Goal: Book appointment/travel/reservation

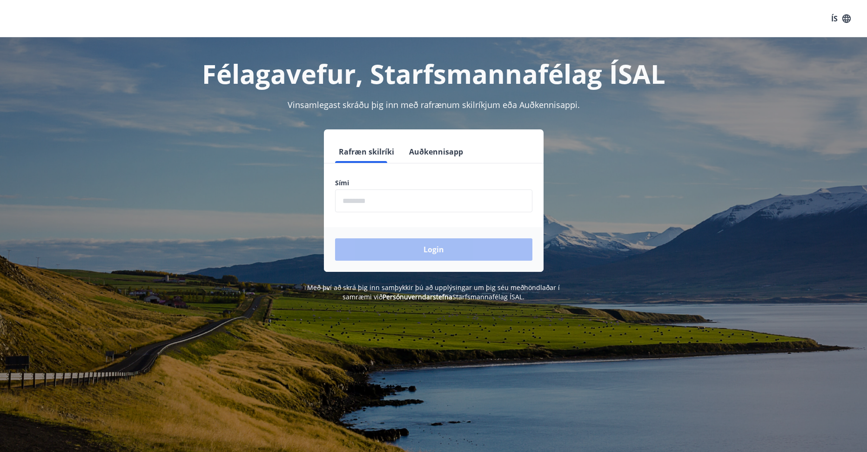
click at [398, 206] on input "phone" at bounding box center [433, 200] width 197 height 23
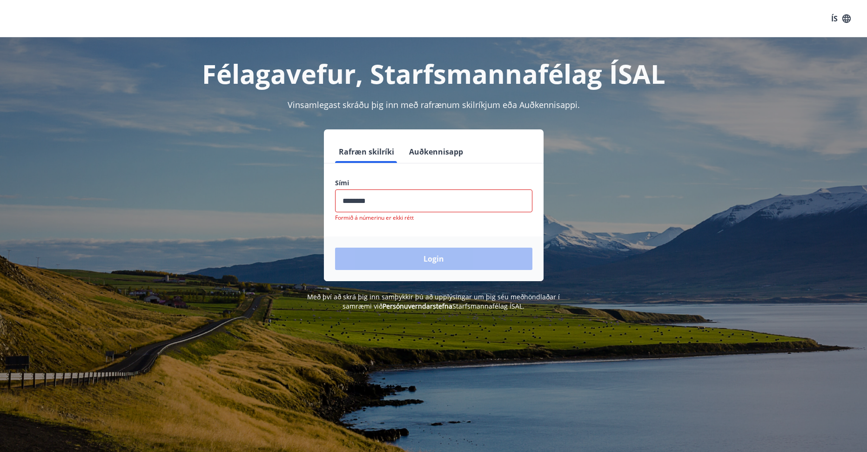
click at [431, 250] on div "Login" at bounding box center [434, 258] width 220 height 45
click at [373, 202] on input "phone" at bounding box center [433, 200] width 197 height 23
click at [360, 200] on input "phone" at bounding box center [433, 200] width 197 height 23
type input "********"
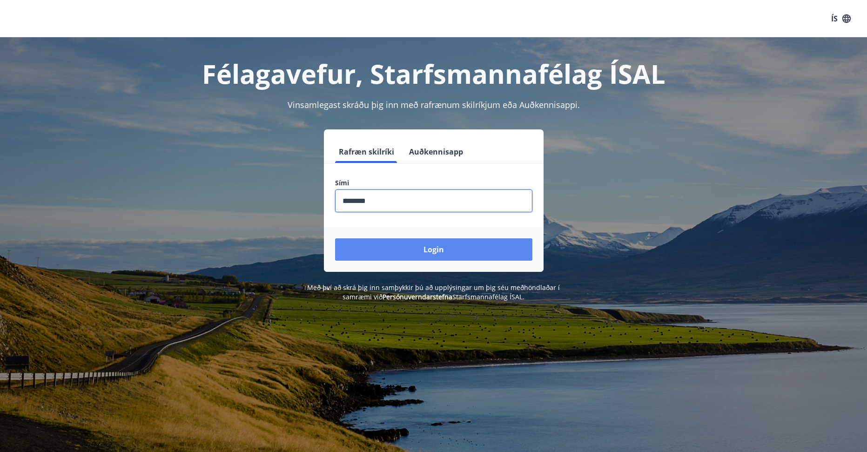
click at [403, 246] on button "Login" at bounding box center [433, 249] width 197 height 22
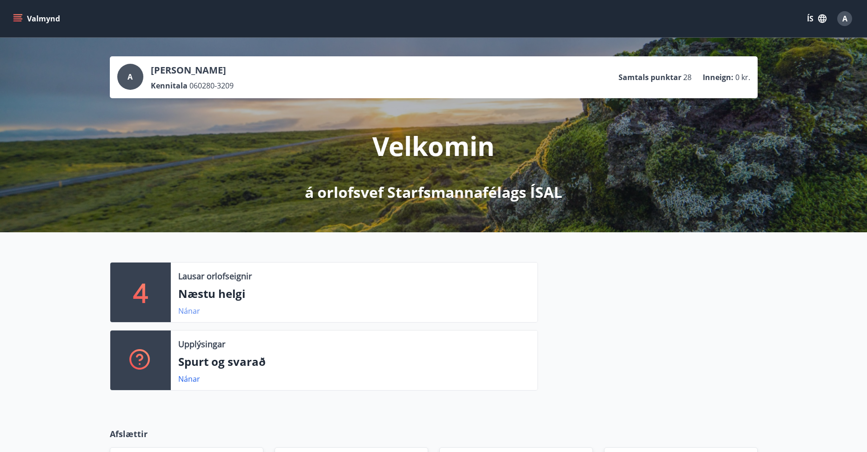
click at [188, 309] on link "Nánar" at bounding box center [189, 311] width 22 height 10
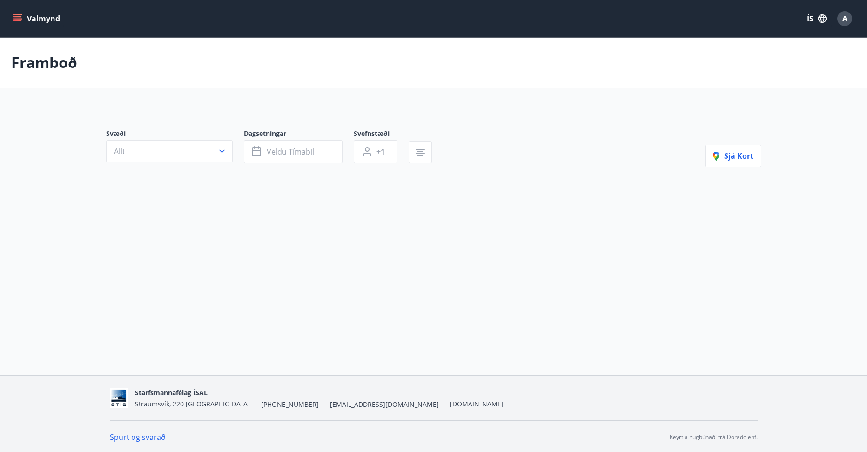
type input "*"
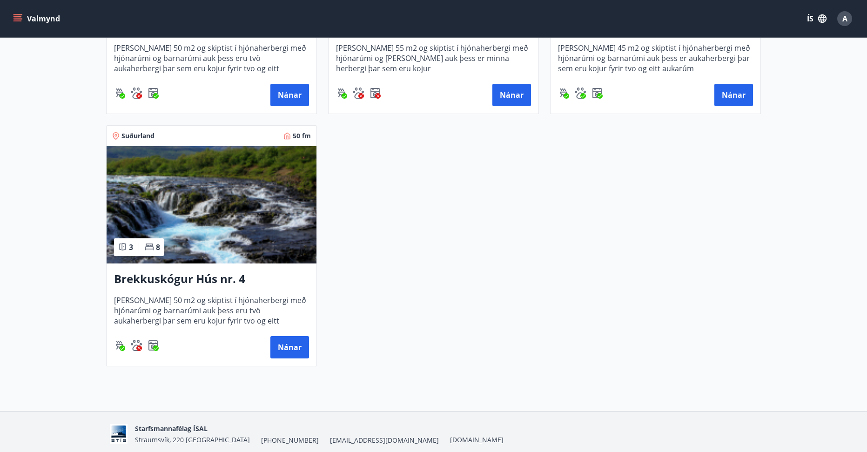
scroll to position [214, 0]
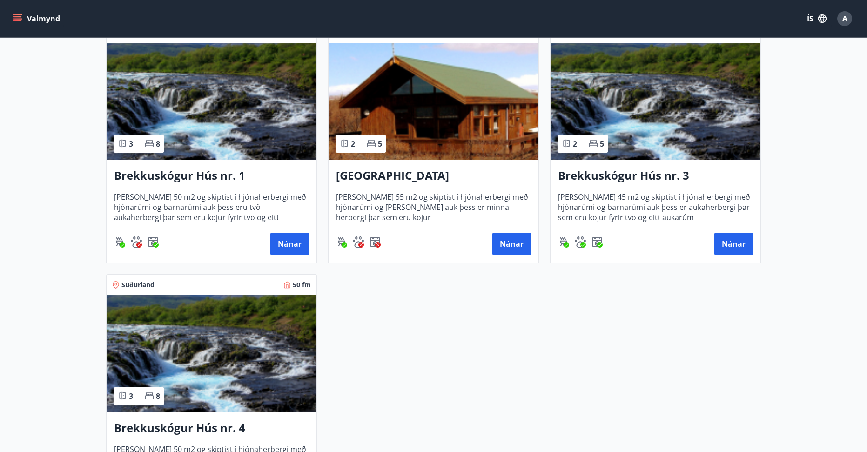
click at [219, 199] on span "[PERSON_NAME] 50 m2 og skiptist í hjónaherbergi með hjónarúmi og barnarúmi auk …" at bounding box center [211, 207] width 195 height 31
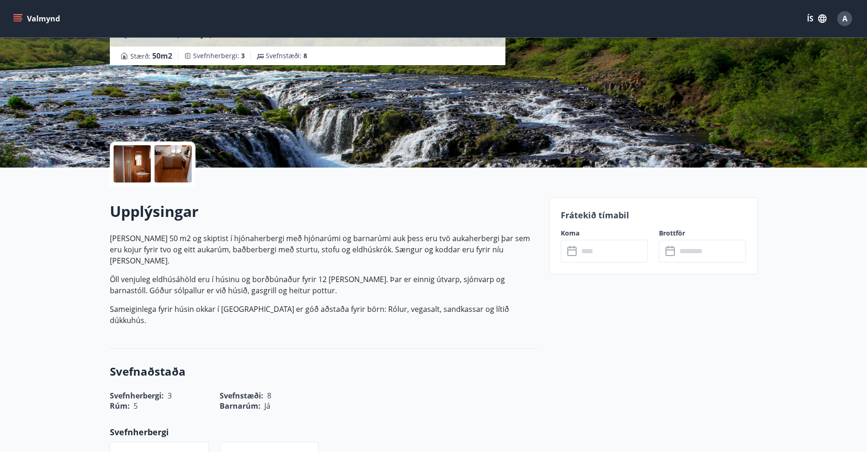
scroll to position [186, 0]
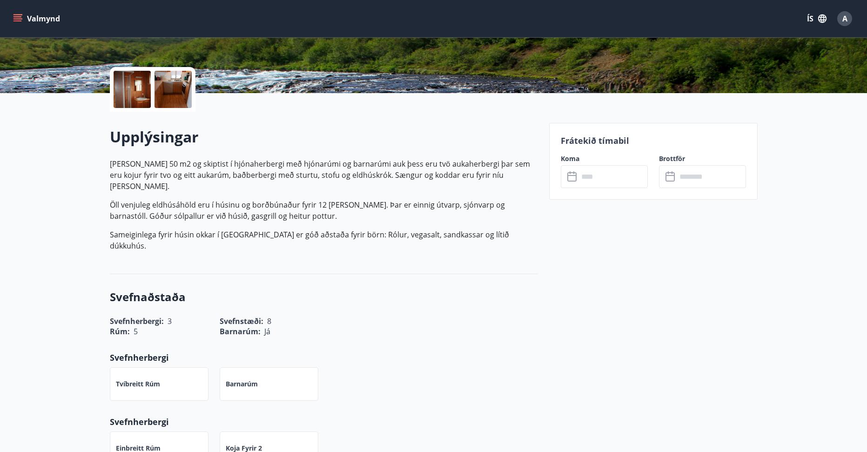
click at [606, 175] on input "text" at bounding box center [613, 176] width 69 height 23
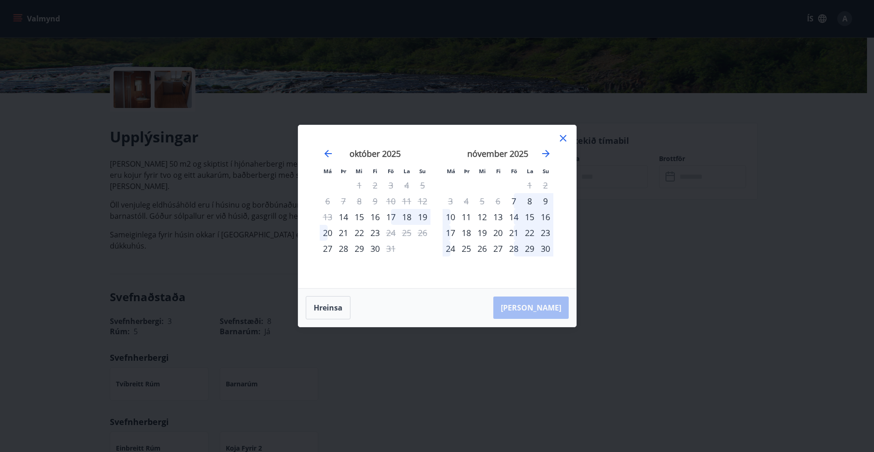
click at [392, 215] on div "17" at bounding box center [391, 217] width 16 height 16
click at [344, 231] on div "21" at bounding box center [344, 233] width 16 height 16
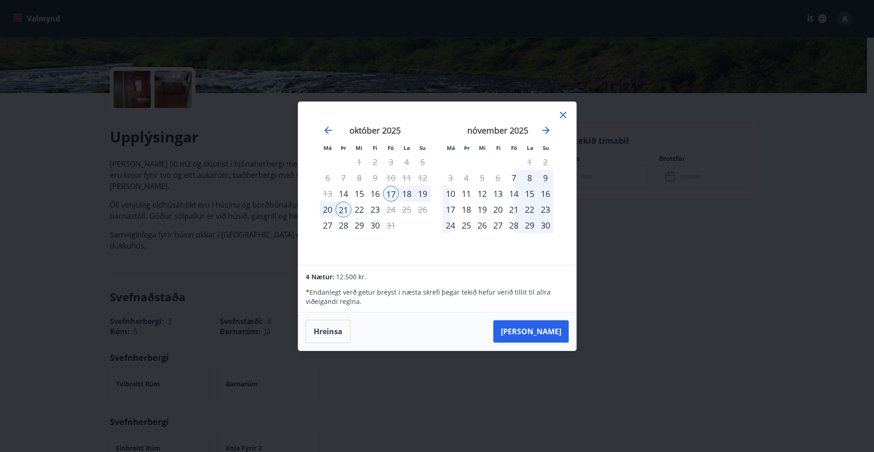
click at [561, 112] on icon at bounding box center [563, 115] width 7 height 7
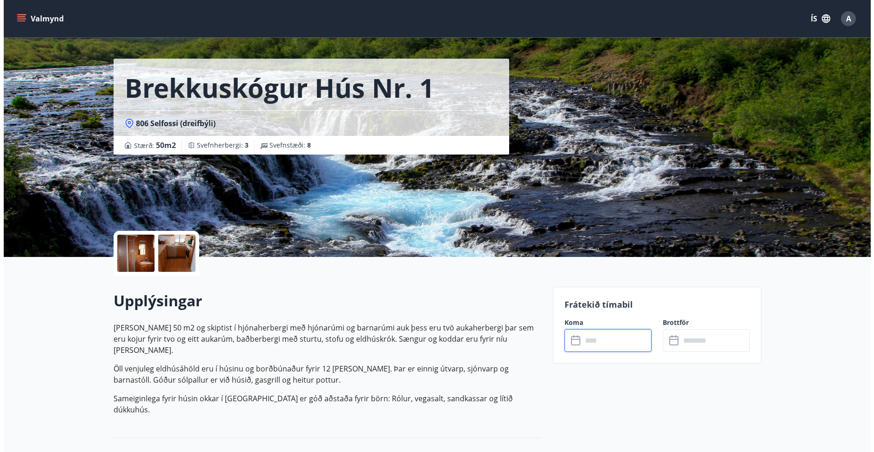
scroll to position [0, 0]
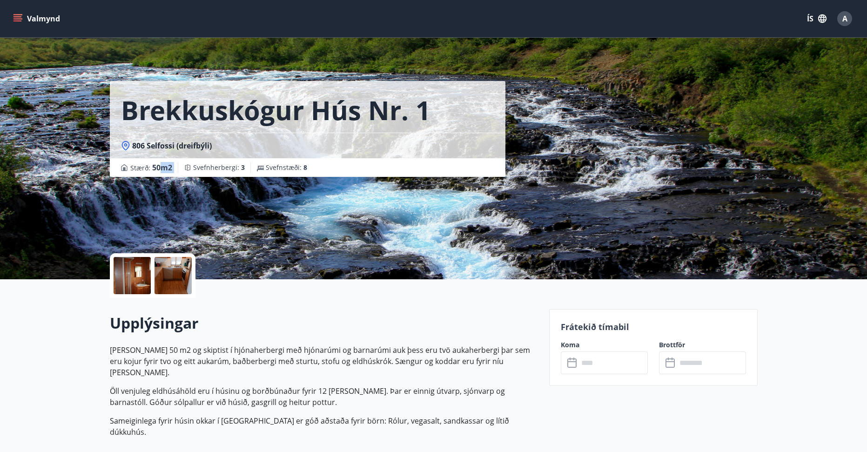
drag, startPoint x: 162, startPoint y: 166, endPoint x: 153, endPoint y: 166, distance: 9.3
click at [159, 166] on div "Stærð : 50 m2 Svefnherbergi : 3 Svefnstæði : 8" at bounding box center [307, 167] width 373 height 11
click at [145, 169] on span "Stærð : 50 m2" at bounding box center [151, 167] width 42 height 11
click at [133, 269] on div at bounding box center [132, 275] width 37 height 37
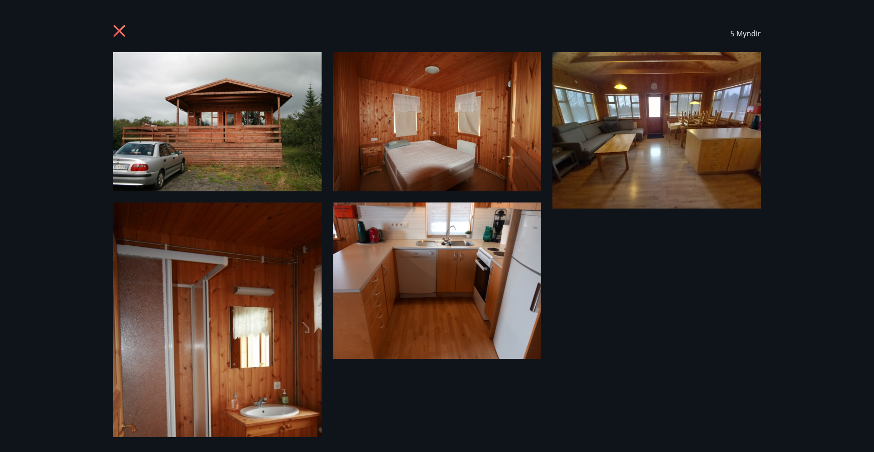
click at [116, 28] on icon at bounding box center [120, 31] width 12 height 12
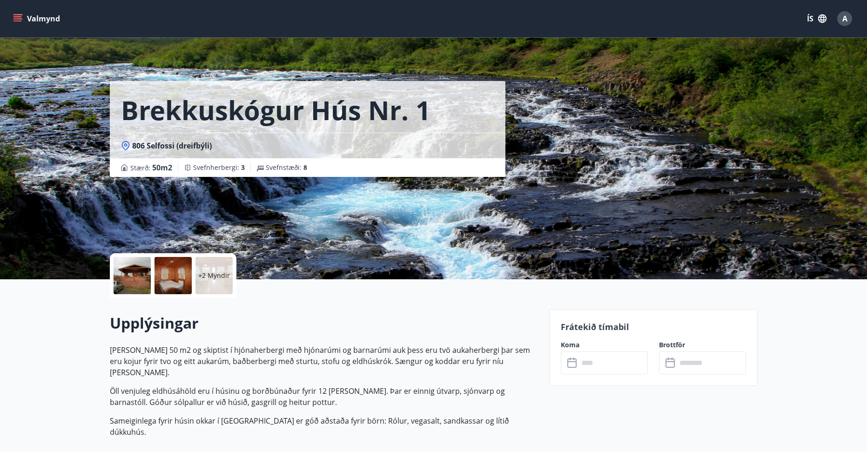
click at [21, 16] on icon "menu" at bounding box center [17, 18] width 9 height 9
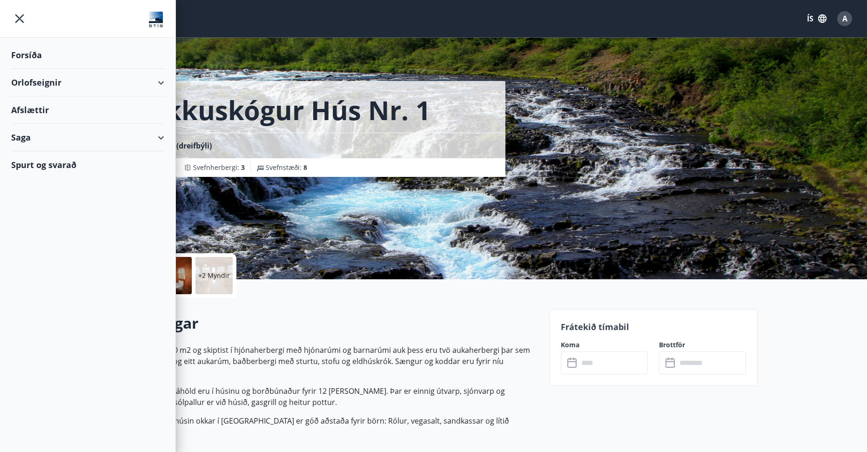
click at [57, 81] on div "Orlofseignir" at bounding box center [87, 82] width 153 height 27
click at [49, 104] on div "Framboð" at bounding box center [88, 106] width 138 height 20
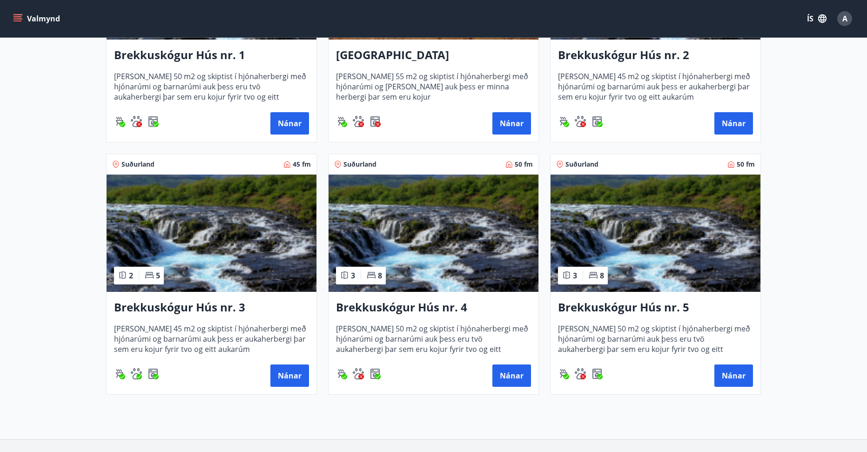
scroll to position [316, 0]
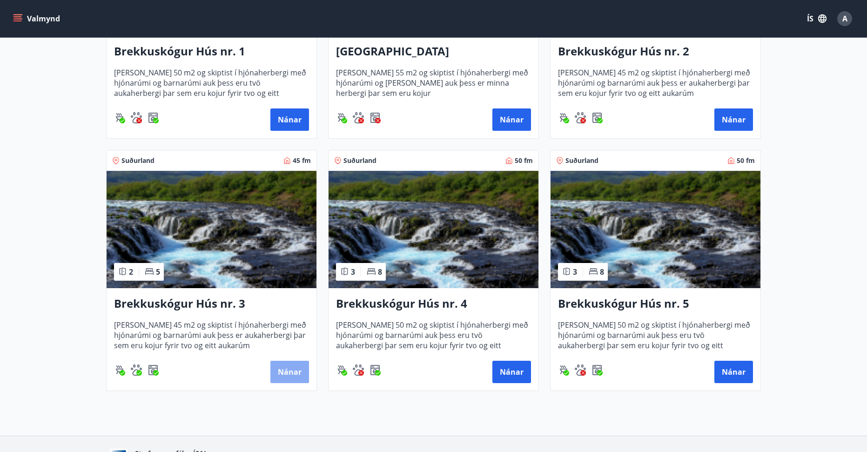
click at [285, 369] on button "Nánar" at bounding box center [289, 372] width 39 height 22
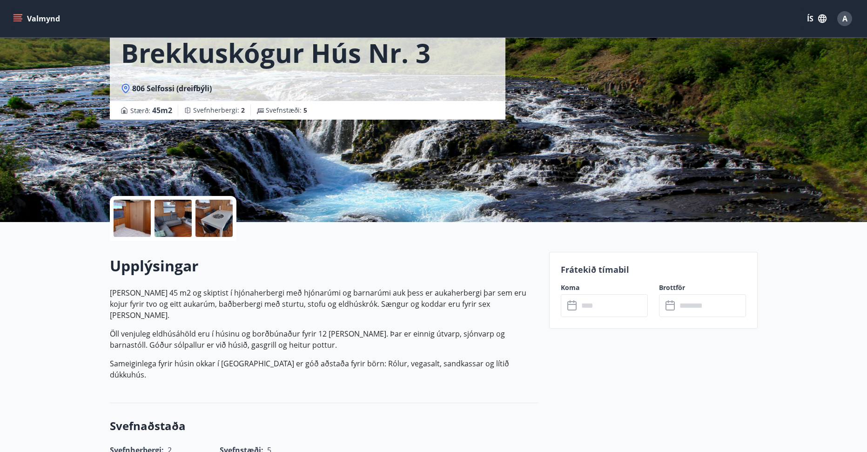
scroll to position [62, 0]
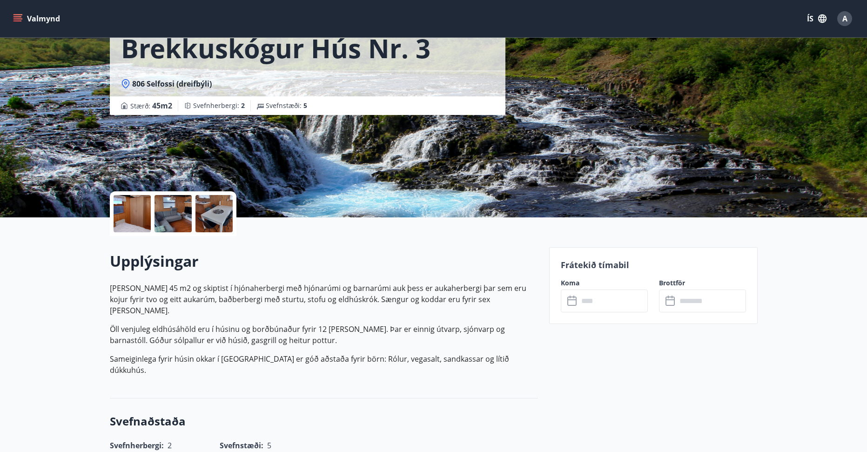
click at [110, 209] on div at bounding box center [173, 213] width 127 height 45
click at [134, 211] on div at bounding box center [132, 213] width 37 height 37
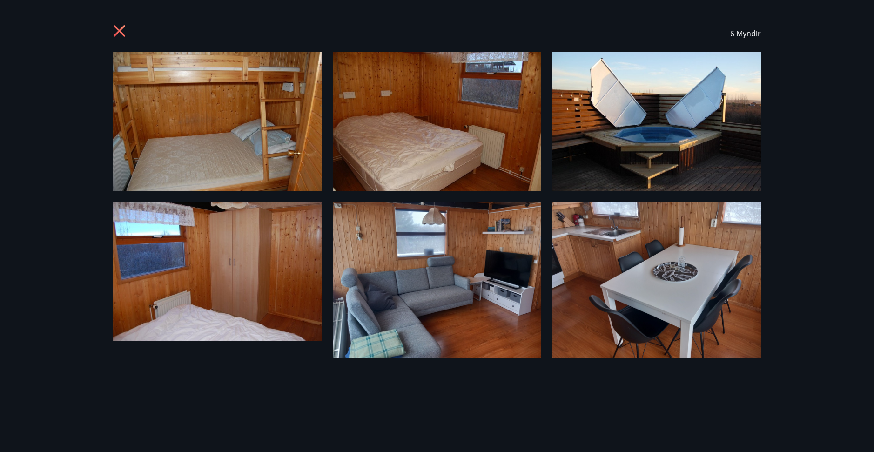
click at [119, 28] on icon at bounding box center [120, 32] width 15 height 15
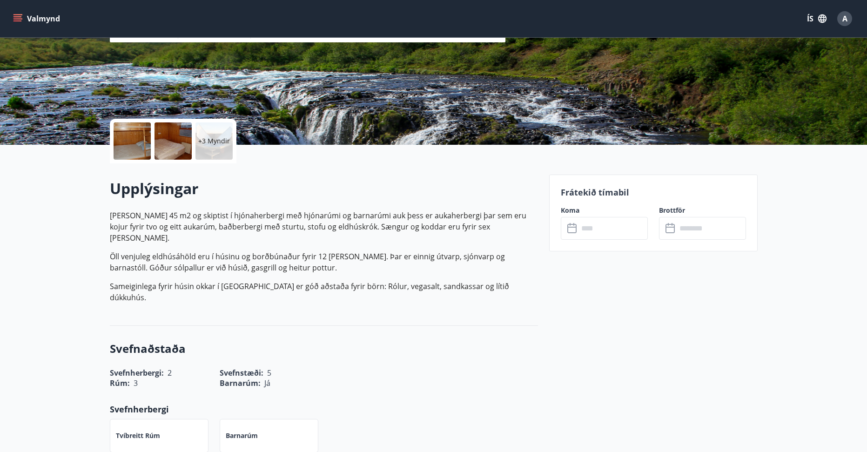
scroll to position [124, 0]
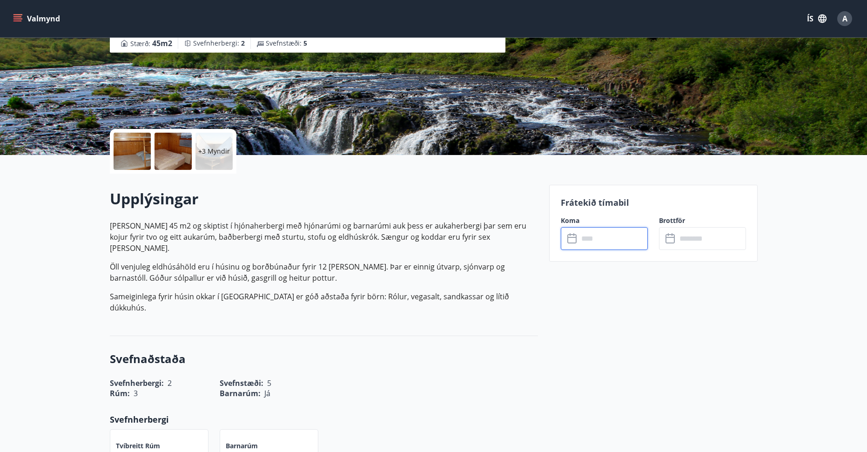
click at [592, 237] on input "text" at bounding box center [613, 238] width 69 height 23
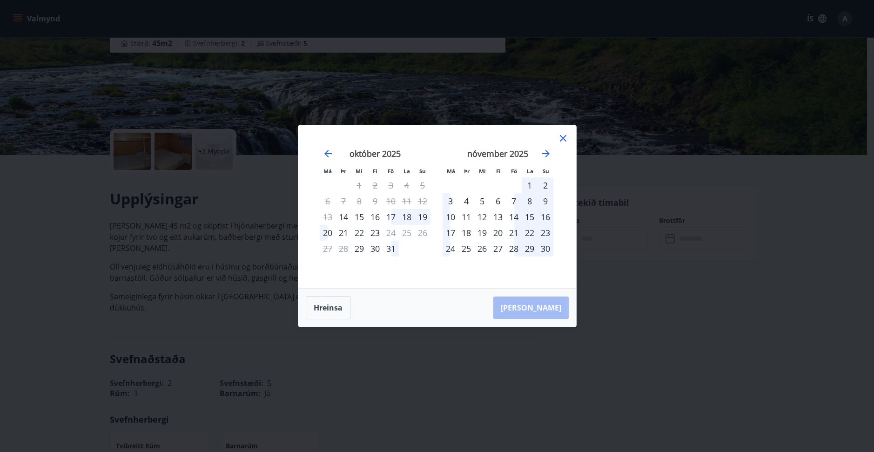
click at [562, 136] on icon at bounding box center [563, 138] width 11 height 11
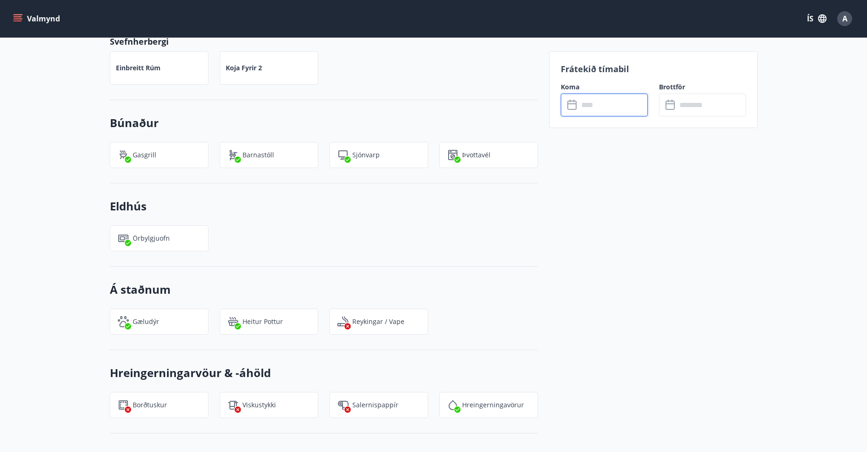
scroll to position [310, 0]
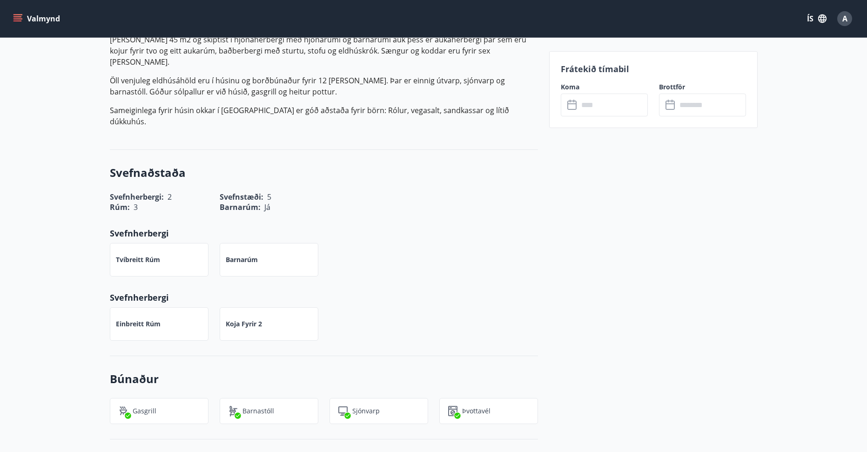
click at [28, 16] on button "Valmynd" at bounding box center [37, 18] width 53 height 17
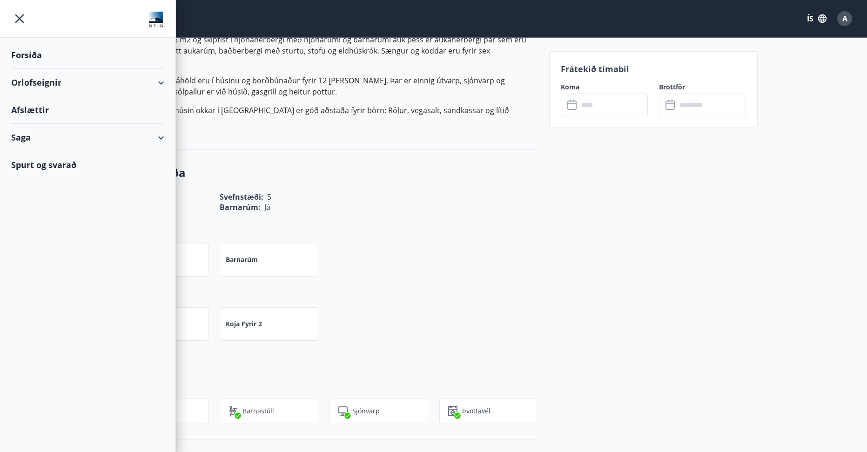
click at [40, 81] on div "Orlofseignir" at bounding box center [87, 82] width 153 height 27
click at [34, 105] on div "Framboð" at bounding box center [88, 106] width 138 height 20
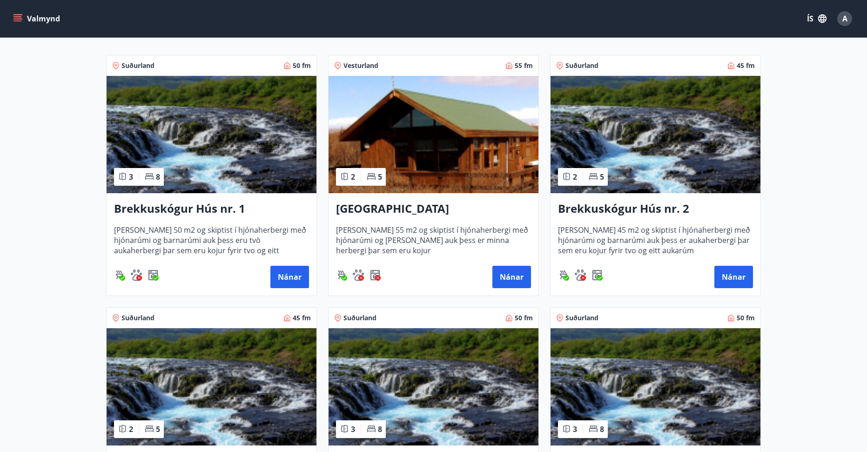
scroll to position [186, 0]
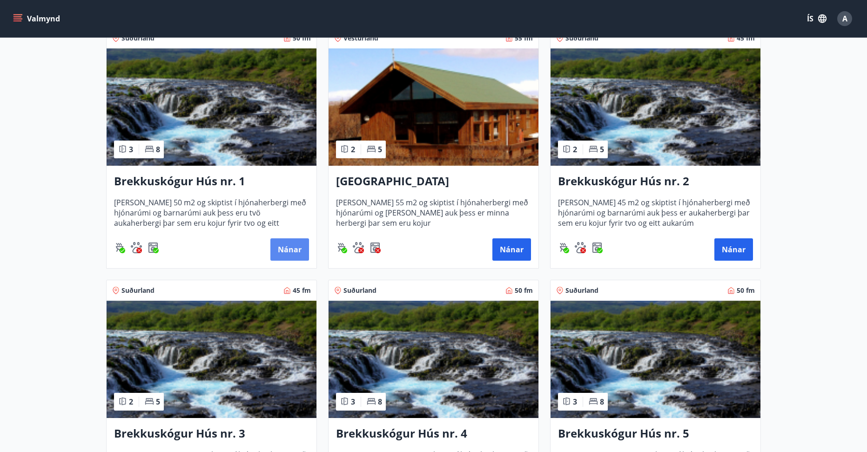
click at [285, 241] on button "Nánar" at bounding box center [289, 249] width 39 height 22
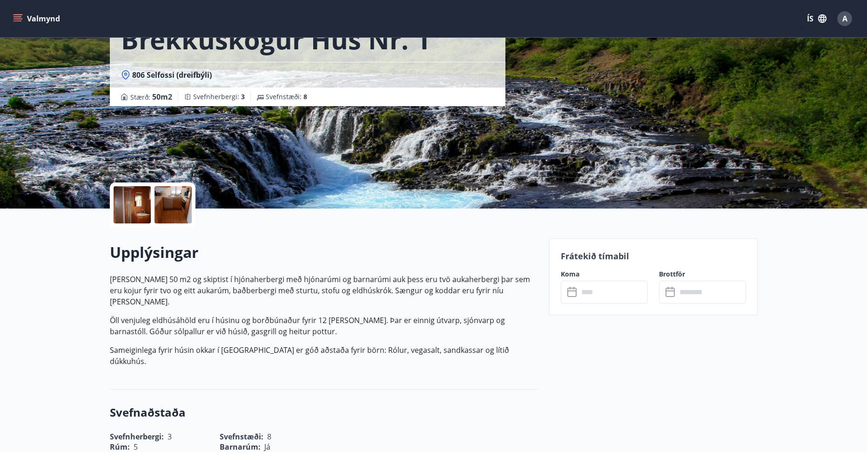
scroll to position [62, 0]
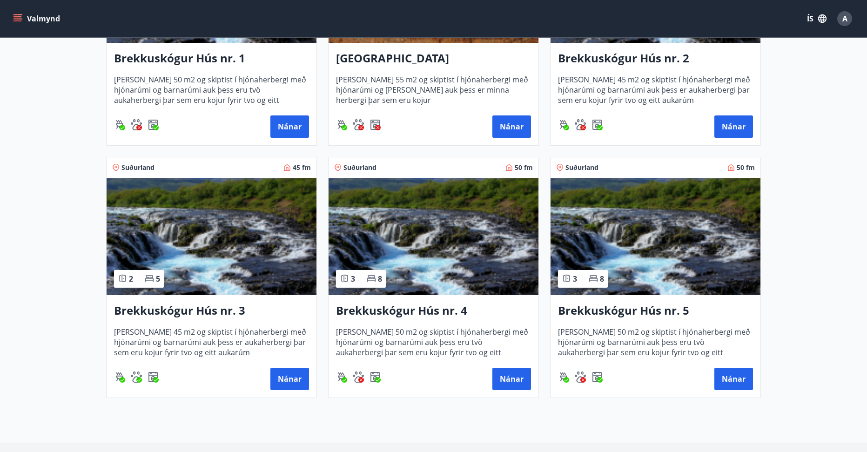
scroll to position [310, 0]
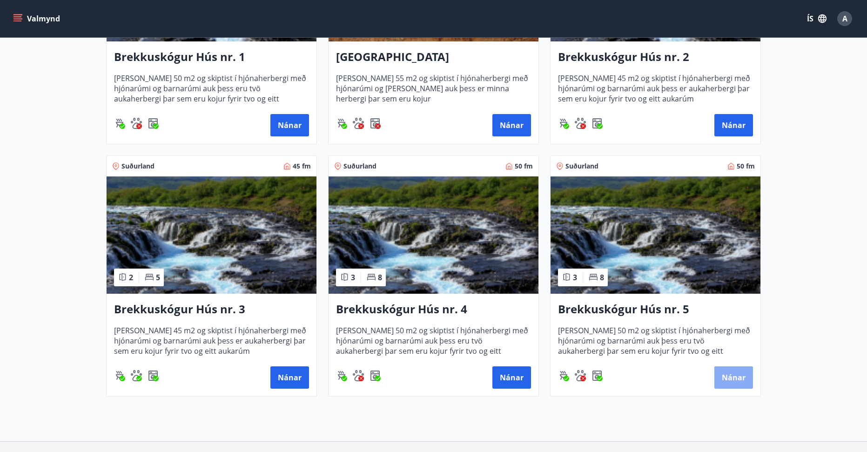
click at [729, 377] on button "Nánar" at bounding box center [733, 377] width 39 height 22
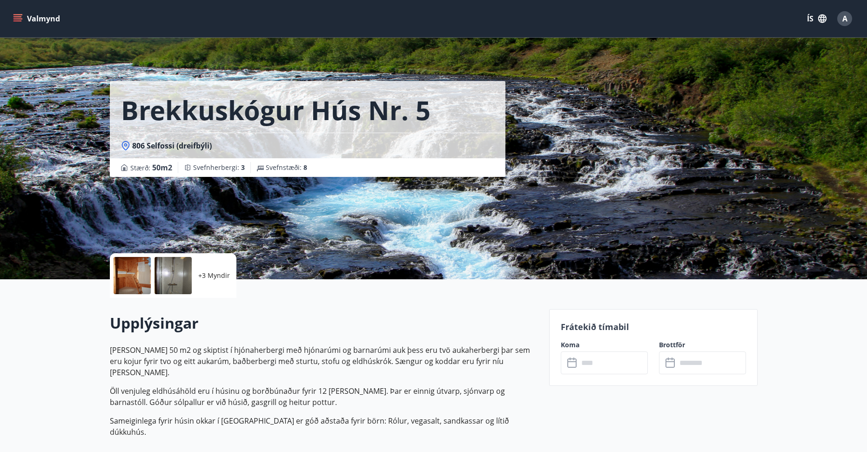
click at [606, 365] on input "text" at bounding box center [613, 362] width 69 height 23
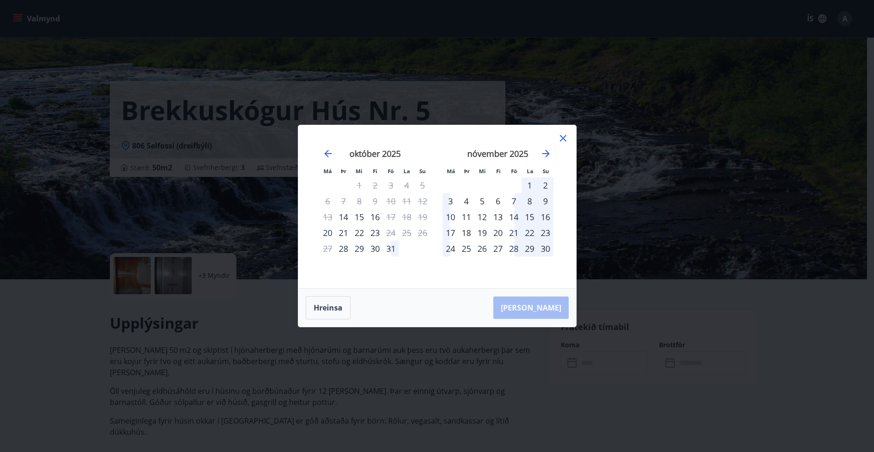
click at [564, 136] on icon at bounding box center [563, 138] width 11 height 11
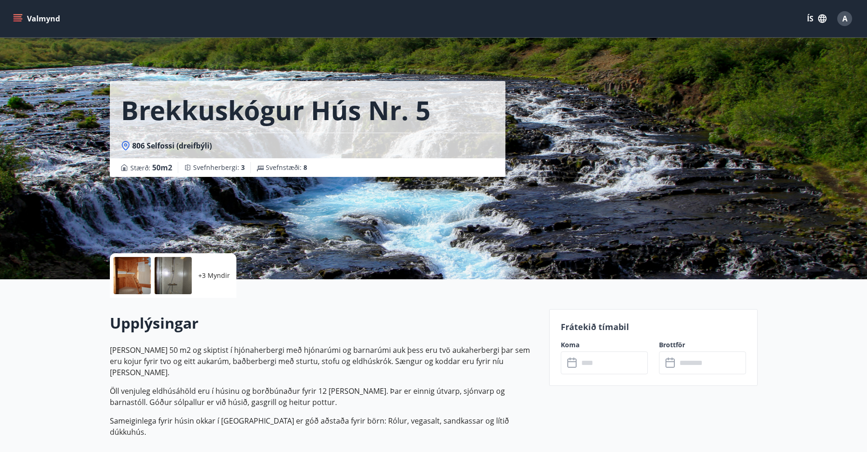
click at [20, 18] on icon "menu" at bounding box center [17, 18] width 9 height 9
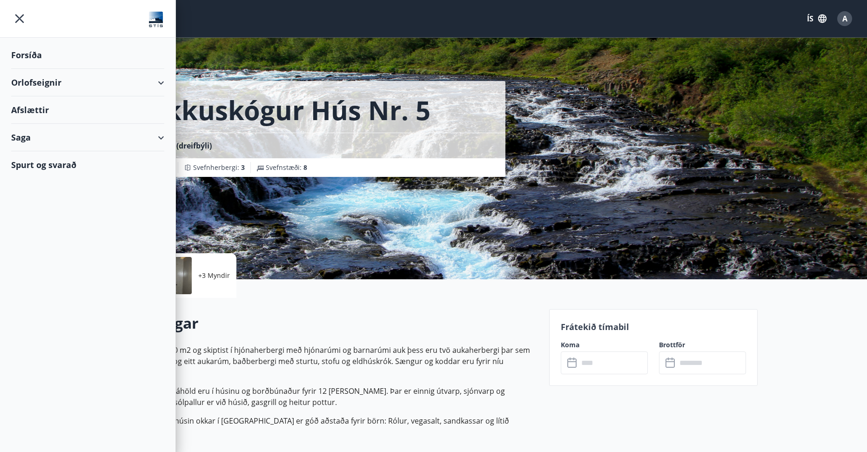
click at [54, 80] on div "Orlofseignir" at bounding box center [87, 82] width 153 height 27
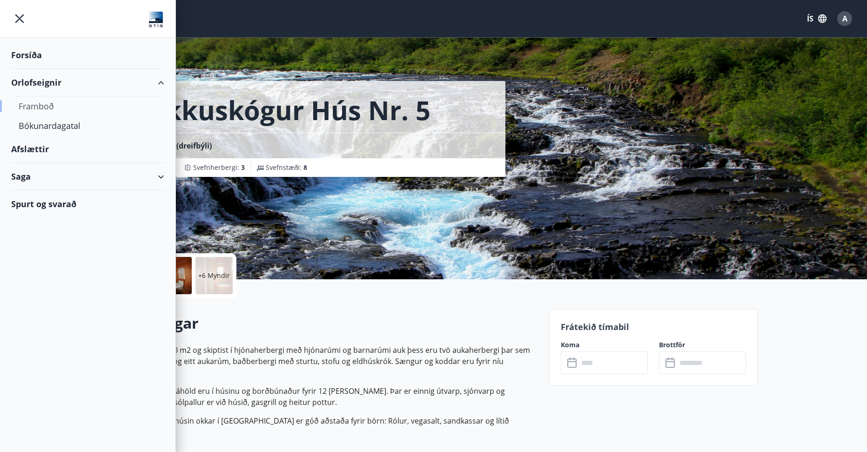
click at [40, 105] on div "Framboð" at bounding box center [88, 106] width 138 height 20
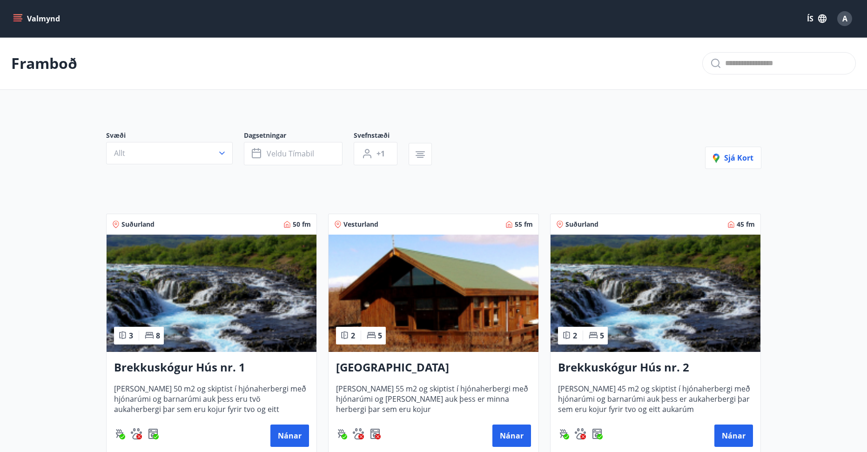
click at [20, 18] on icon "menu" at bounding box center [17, 18] width 9 height 9
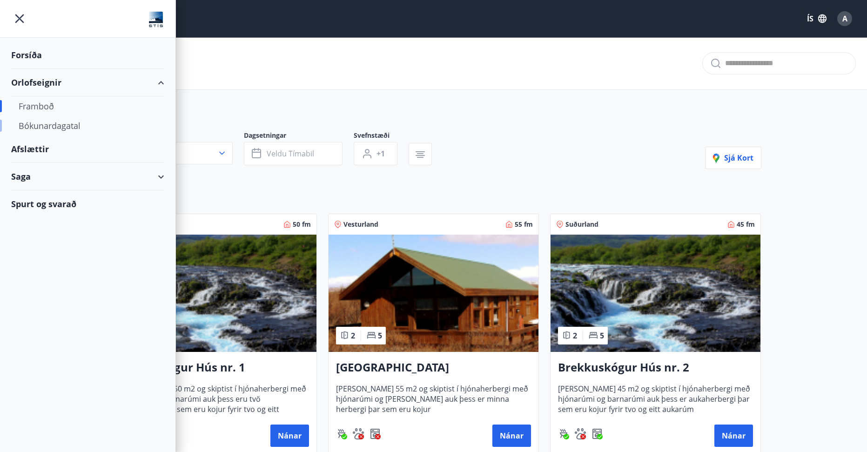
click at [49, 125] on div "Bókunardagatal" at bounding box center [88, 126] width 138 height 20
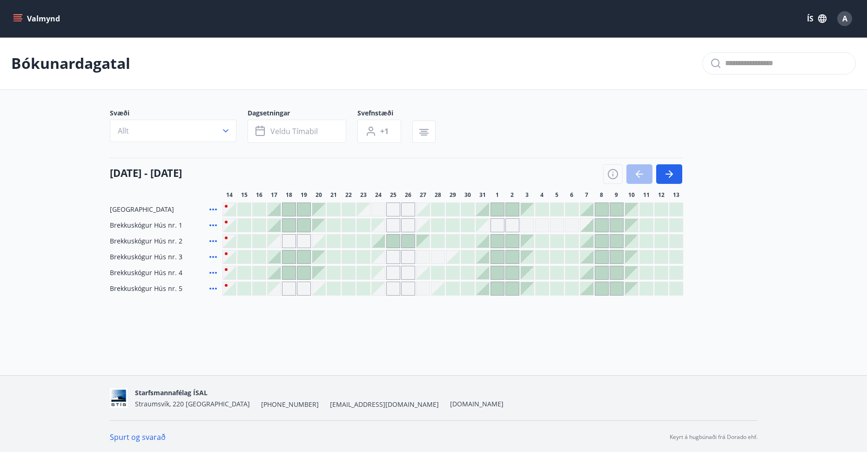
scroll to position [1, 0]
click at [274, 223] on div at bounding box center [274, 223] width 13 height 13
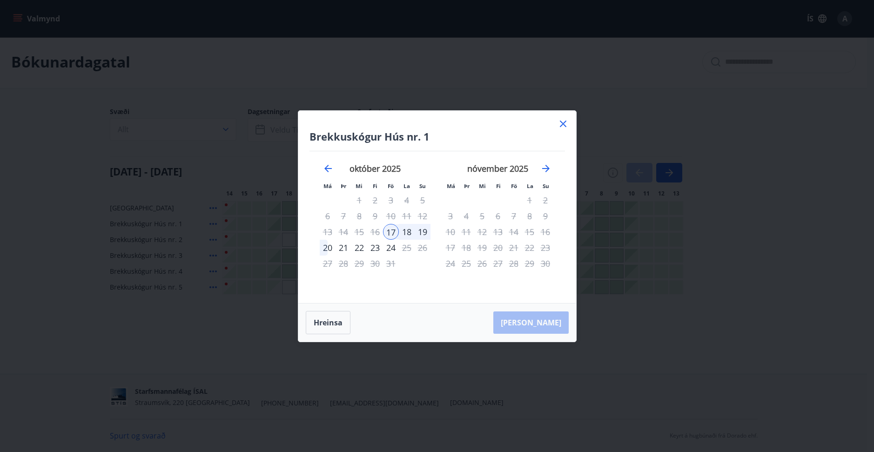
click at [562, 122] on icon at bounding box center [563, 124] width 7 height 7
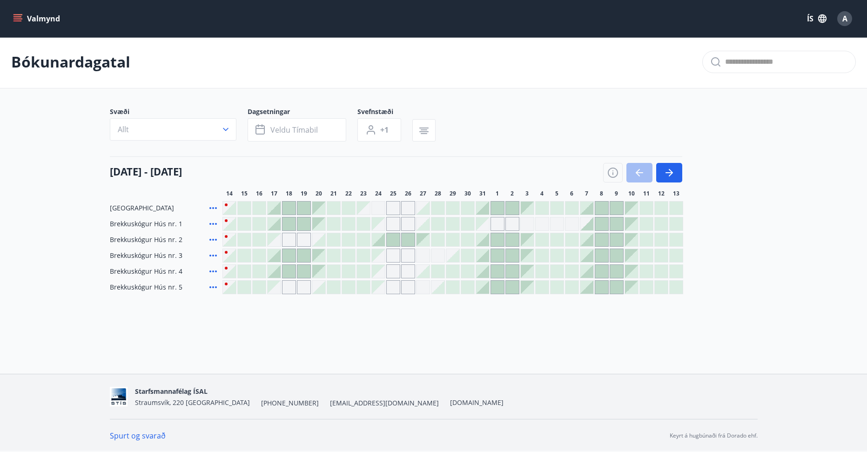
click at [274, 286] on div "Gráir dagar eru ekki bókanlegir" at bounding box center [274, 287] width 13 height 13
click at [346, 270] on div at bounding box center [348, 271] width 13 height 13
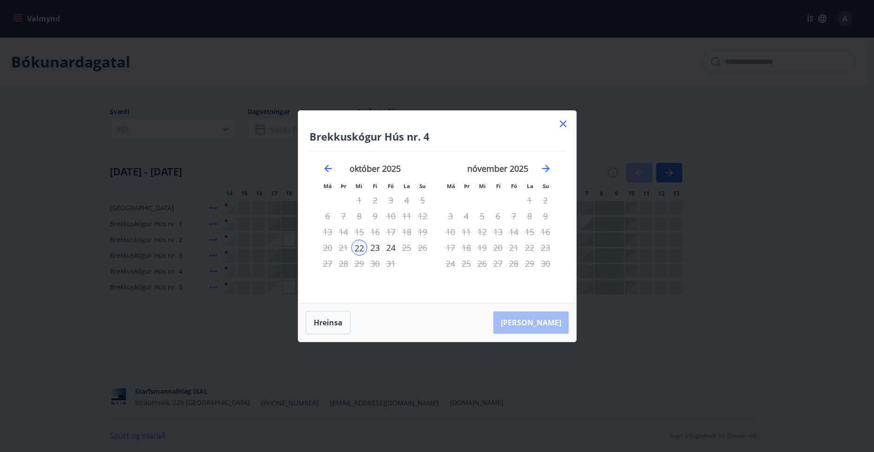
click at [564, 123] on icon at bounding box center [563, 124] width 7 height 7
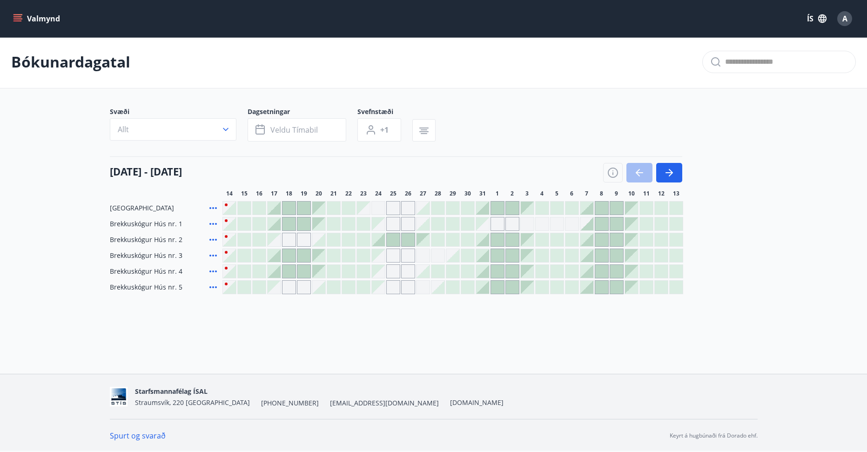
click at [315, 285] on div at bounding box center [318, 287] width 13 height 13
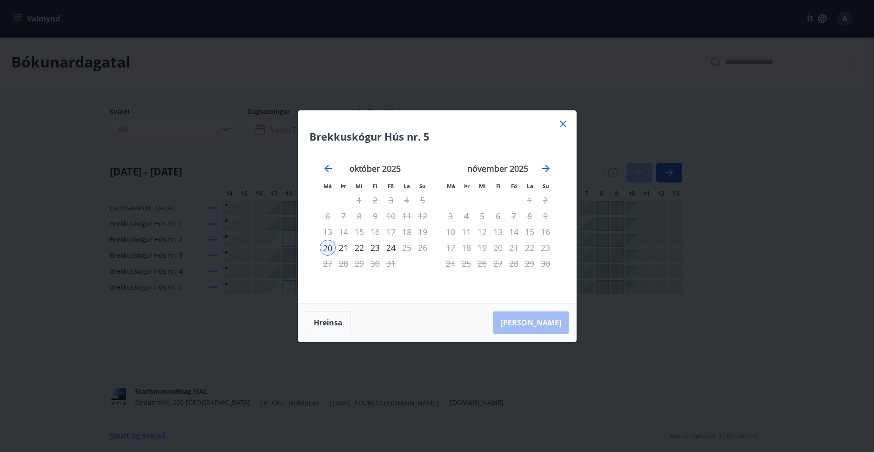
click at [561, 120] on icon at bounding box center [563, 123] width 11 height 11
